Goal: Task Accomplishment & Management: Use online tool/utility

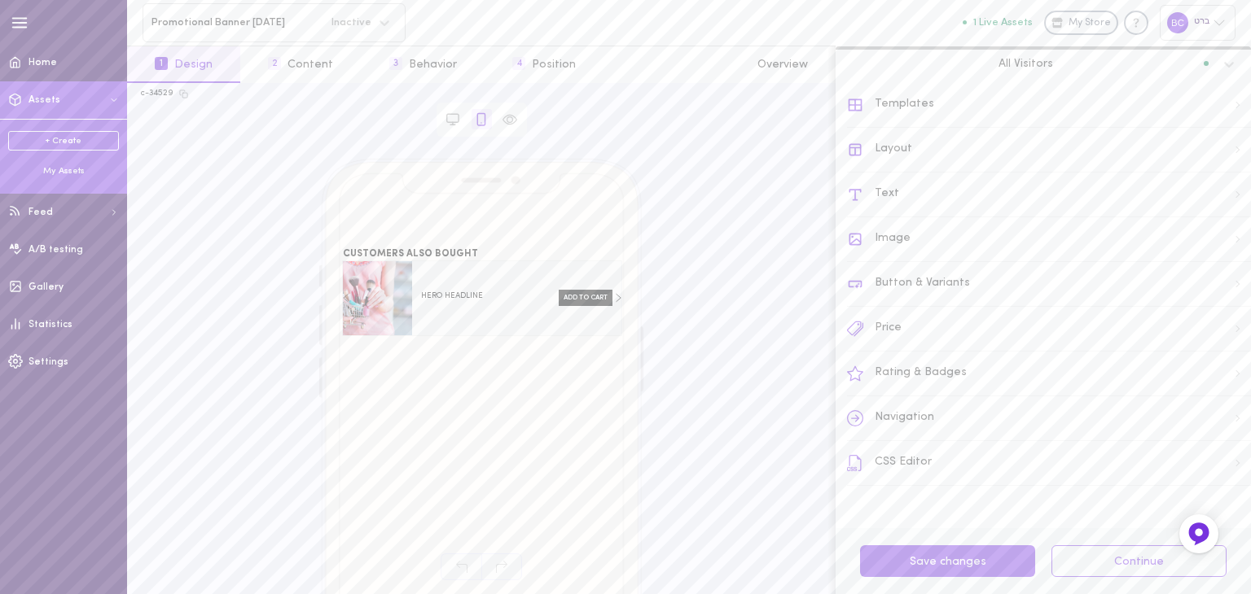
click at [64, 173] on div "My Assets" at bounding box center [63, 171] width 111 height 12
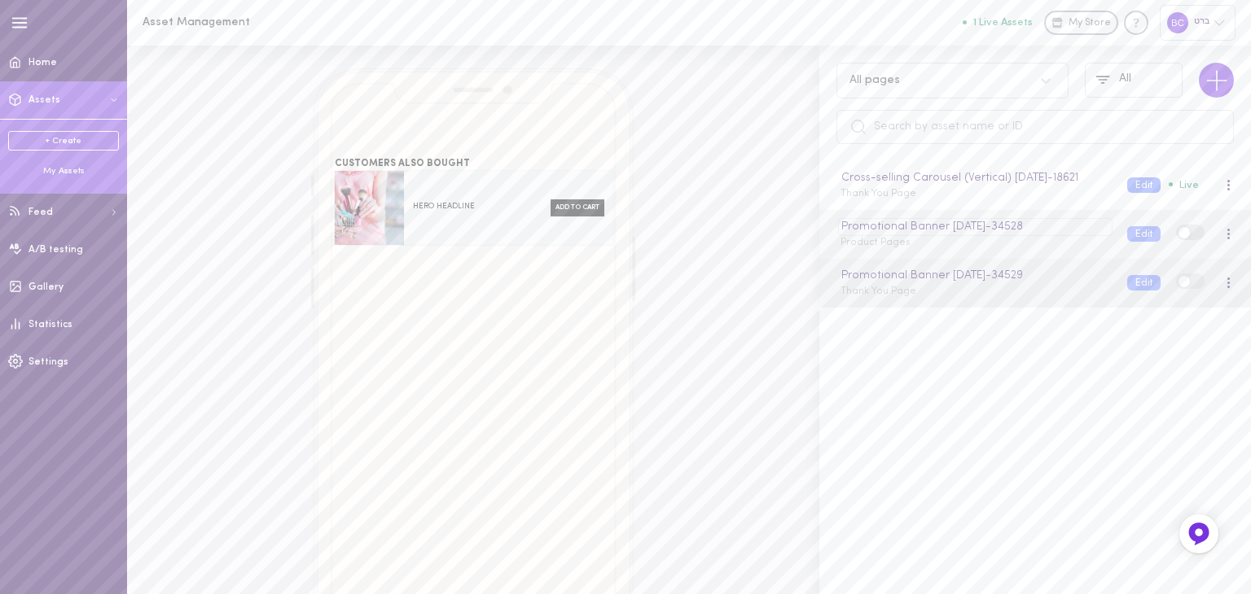
click at [886, 236] on div "Promotional Banner [DATE] - 34528" at bounding box center [975, 227] width 274 height 18
click at [876, 250] on div "Promotional Banner [DATE] Product Pages" at bounding box center [971, 234] width 287 height 32
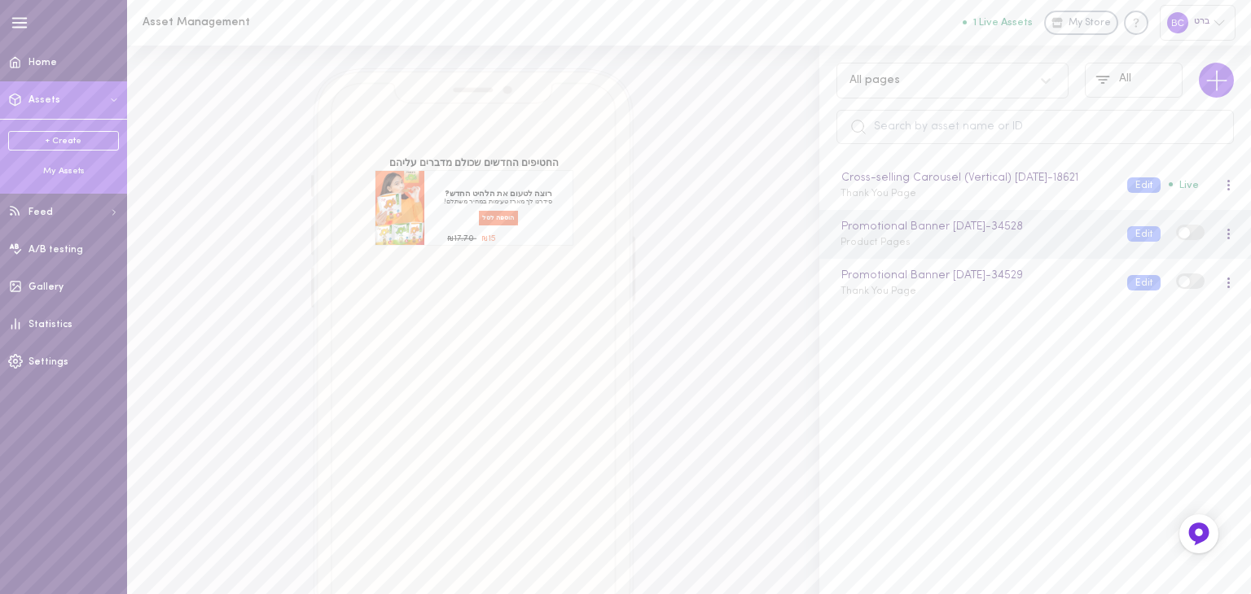
click at [1217, 243] on div at bounding box center [1228, 235] width 34 height 18
click at [1226, 240] on div at bounding box center [1228, 234] width 4 height 12
click at [1138, 291] on div "Preview" at bounding box center [1143, 284] width 145 height 37
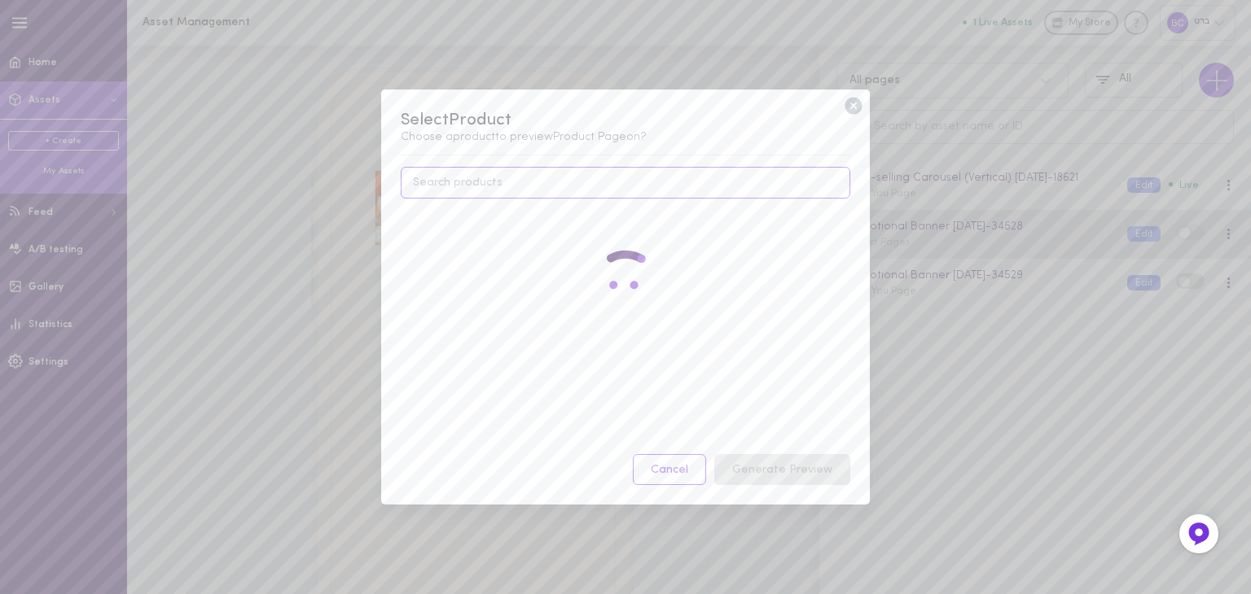
click at [478, 173] on input at bounding box center [625, 183] width 449 height 32
click at [855, 99] on icon at bounding box center [852, 105] width 17 height 17
